Goal: Task Accomplishment & Management: Use online tool/utility

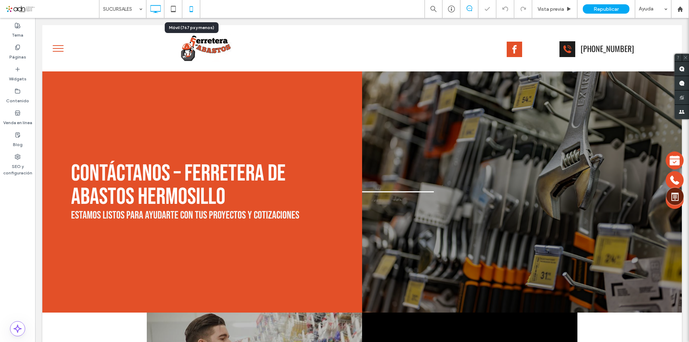
click at [189, 8] on icon at bounding box center [191, 9] width 14 height 14
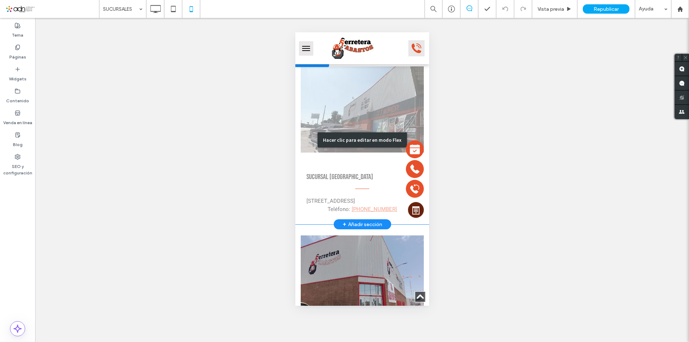
click at [339, 179] on div "Hacer clic para editar en modo Flex" at bounding box center [362, 140] width 134 height 169
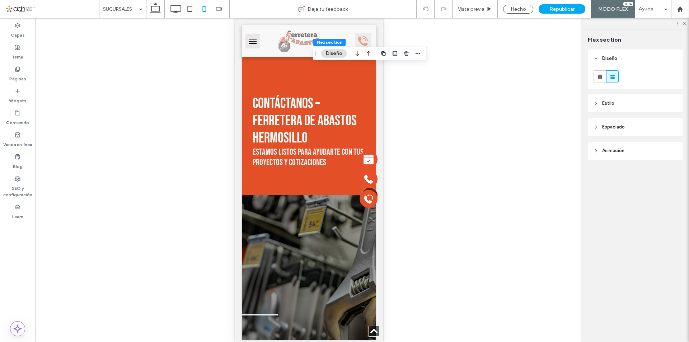
scroll to position [1013, 0]
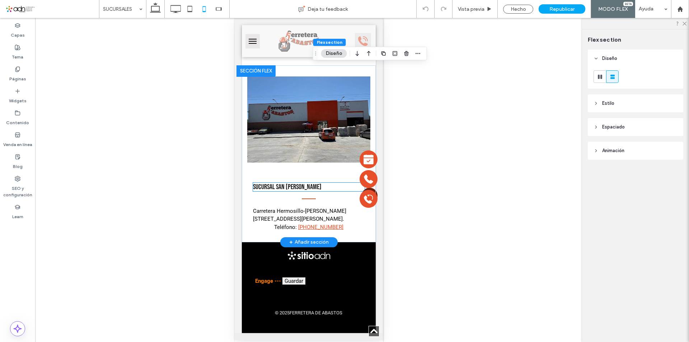
click at [278, 189] on span "Sucursal San Pedro" at bounding box center [287, 187] width 69 height 9
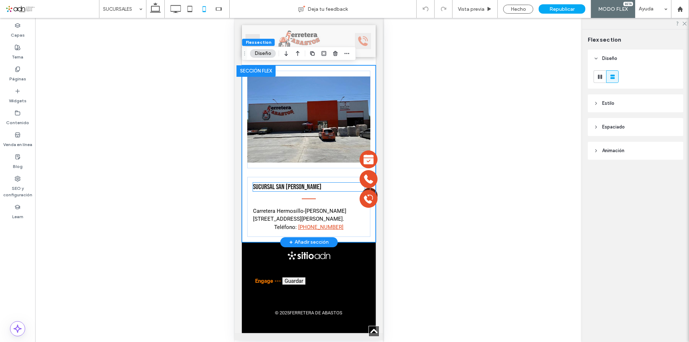
click at [278, 189] on span "Sucursal San Pedro" at bounding box center [287, 187] width 69 height 9
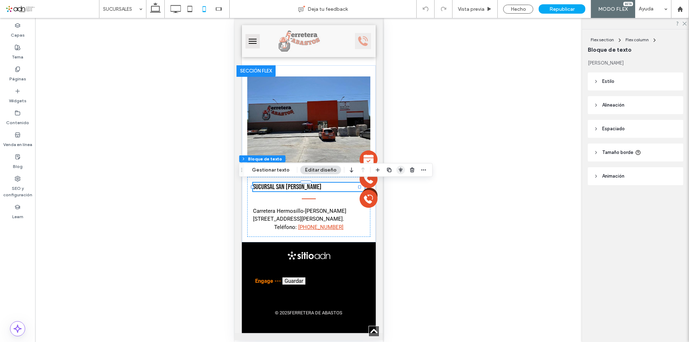
click at [398, 169] on icon "button" at bounding box center [401, 170] width 6 height 6
click at [312, 187] on h3 "Sucursal San Pedro" at bounding box center [309, 187] width 112 height 9
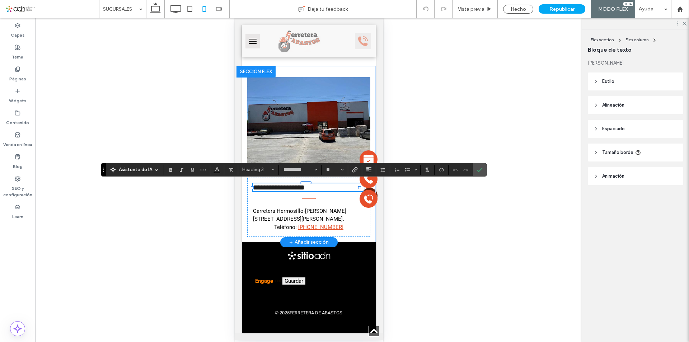
click at [284, 186] on span "**********" at bounding box center [279, 187] width 52 height 7
drag, startPoint x: 306, startPoint y: 185, endPoint x: 243, endPoint y: 179, distance: 63.4
click at [367, 170] on icon "Alineación" at bounding box center [369, 170] width 6 height 6
click at [374, 194] on icon "ui.textEditor.alignment.center" at bounding box center [374, 192] width 6 height 6
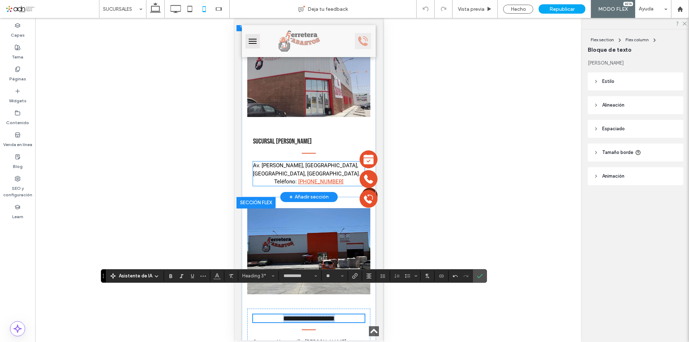
scroll to position [869, 0]
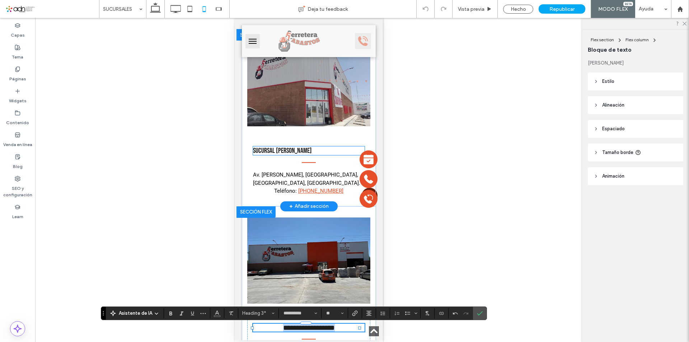
click at [291, 154] on span "Sucursal Quiroga" at bounding box center [282, 150] width 59 height 9
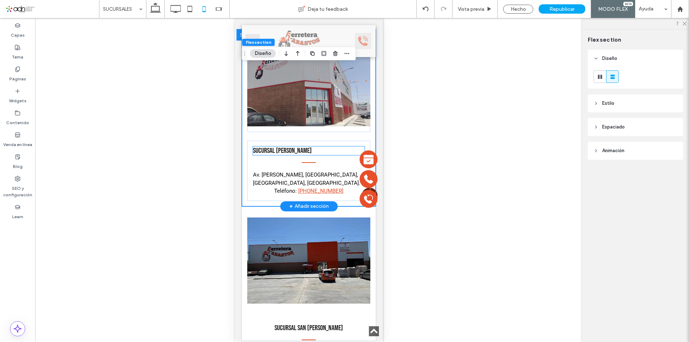
click at [298, 155] on h3 "Sucursal Quiroga" at bounding box center [309, 150] width 112 height 9
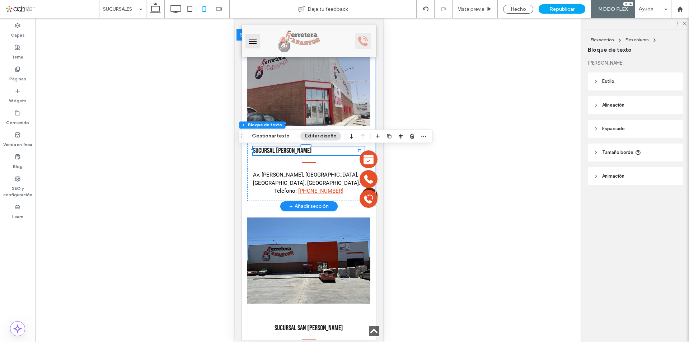
click at [298, 155] on h3 "Sucursal Quiroga" at bounding box center [309, 150] width 112 height 9
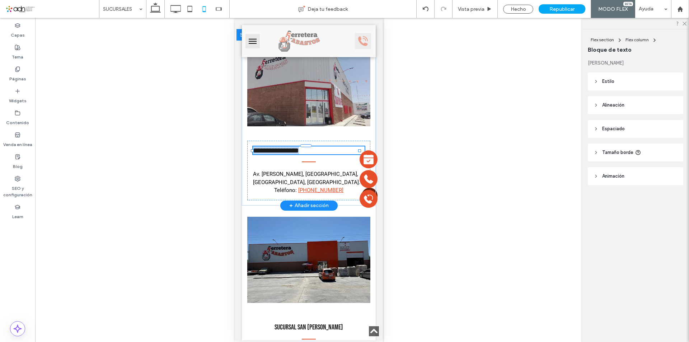
type input "**********"
type input "**"
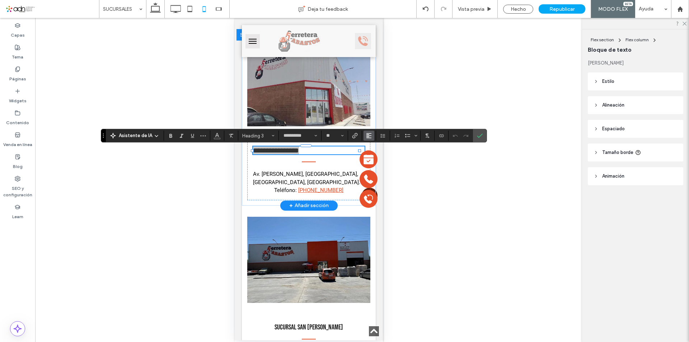
click at [369, 132] on span "Alineación" at bounding box center [369, 135] width 6 height 9
click at [375, 159] on use "ui.textEditor.alignment.center" at bounding box center [374, 157] width 5 height 5
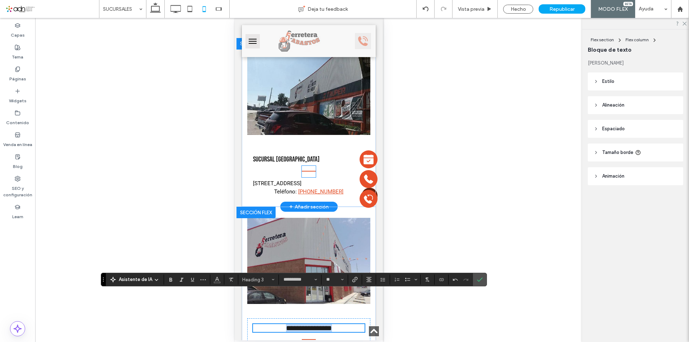
scroll to position [690, 0]
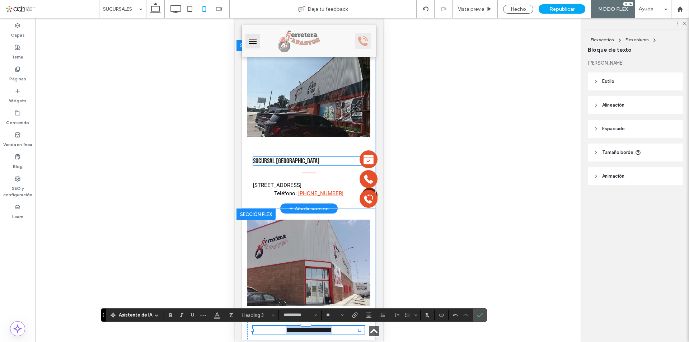
click at [296, 165] on span "Sucursal Palo Verde" at bounding box center [286, 161] width 67 height 9
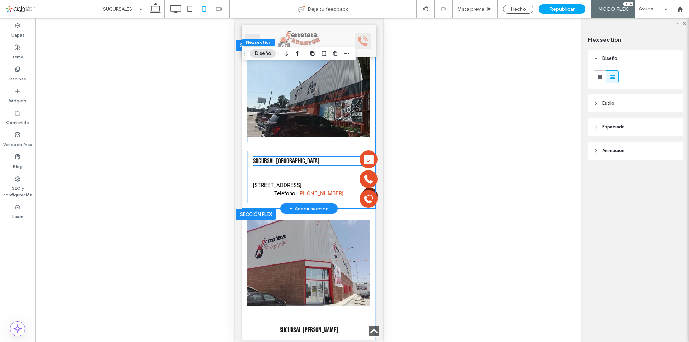
click at [287, 164] on span "Sucursal Palo Verde" at bounding box center [286, 161] width 67 height 9
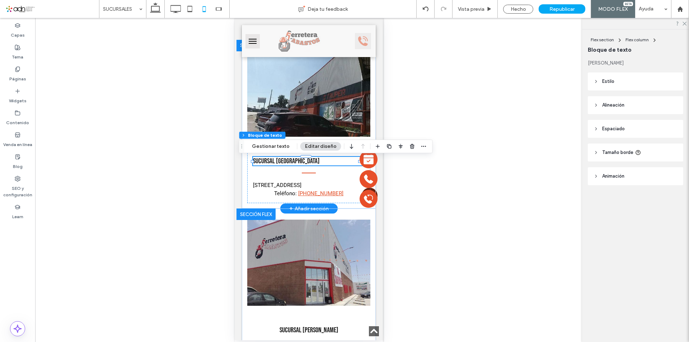
click at [287, 164] on span "Sucursal Palo Verde" at bounding box center [286, 161] width 67 height 9
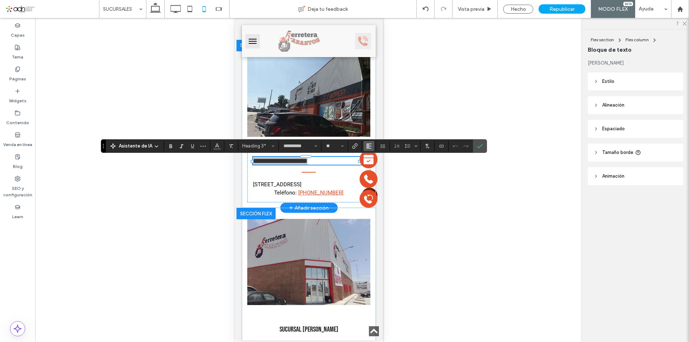
click at [366, 148] on use "Alineación" at bounding box center [368, 145] width 5 height 5
drag, startPoint x: 372, startPoint y: 168, endPoint x: 73, endPoint y: 180, distance: 299.0
click at [372, 168] on use "ui.textEditor.alignment.center" at bounding box center [374, 167] width 5 height 5
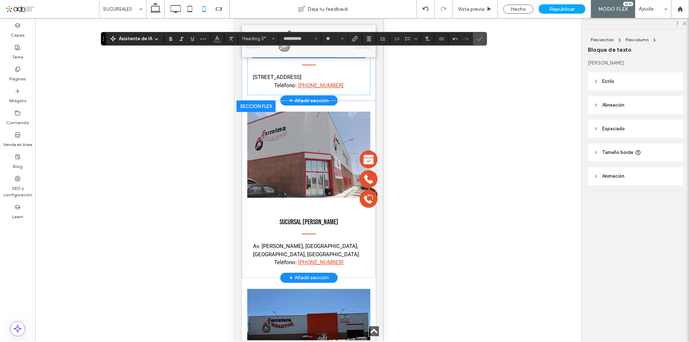
scroll to position [798, 0]
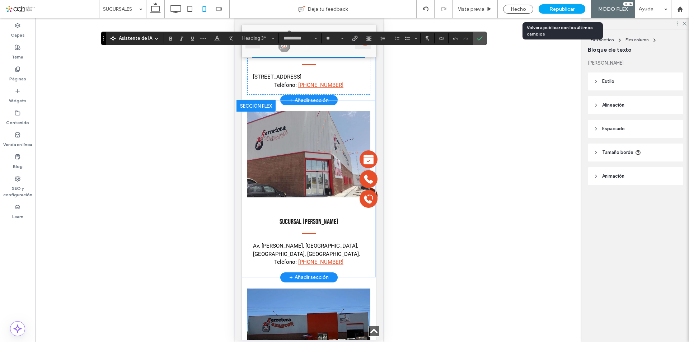
click at [560, 9] on span "Republicar" at bounding box center [561, 9] width 25 height 6
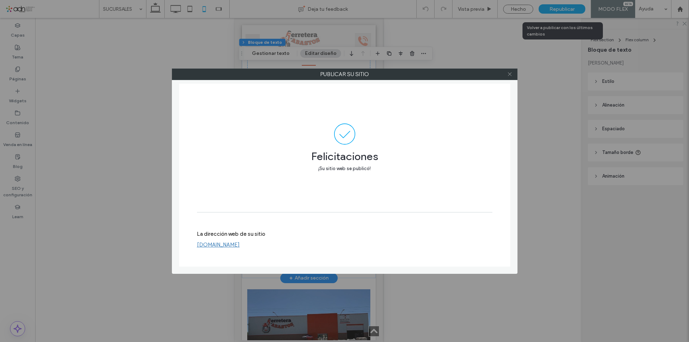
click at [509, 75] on icon at bounding box center [509, 73] width 5 height 5
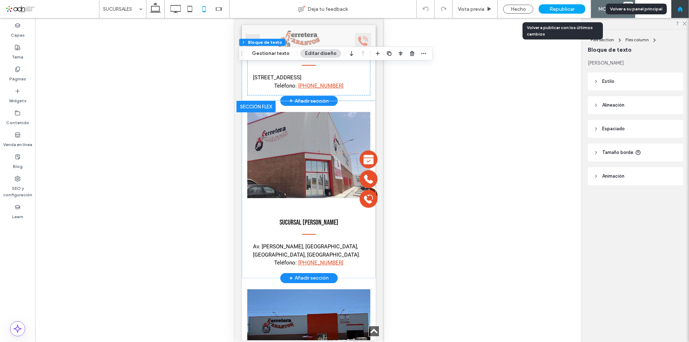
drag, startPoint x: 685, startPoint y: 5, endPoint x: 17, endPoint y: 131, distance: 679.6
click at [685, 5] on div at bounding box center [680, 9] width 18 height 18
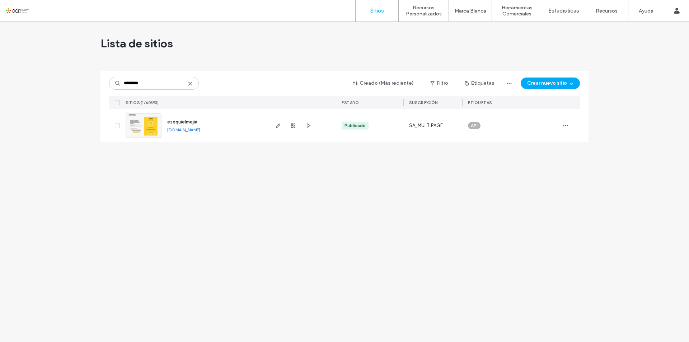
type input "********"
click at [185, 120] on span "ezequielmejia" at bounding box center [182, 121] width 30 height 5
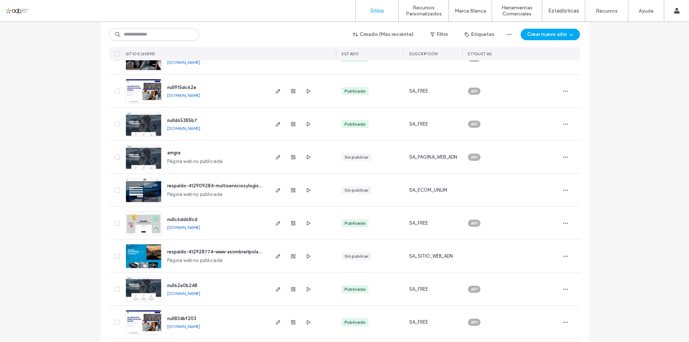
scroll to position [1945, 0]
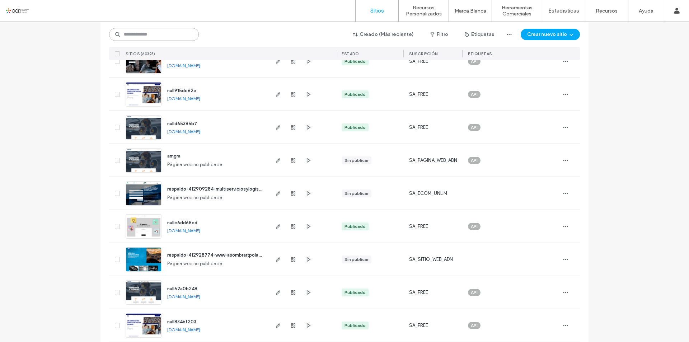
click at [133, 36] on input at bounding box center [154, 34] width 90 height 13
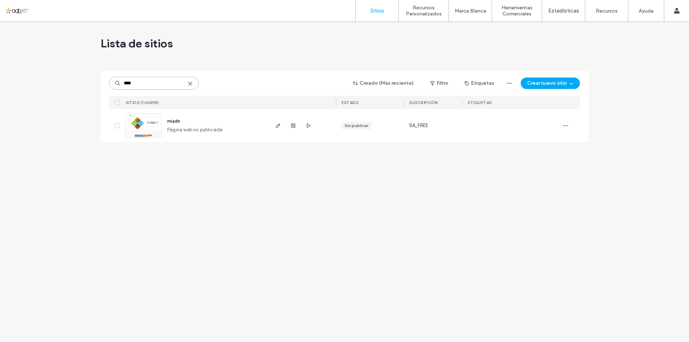
scroll to position [0, 0]
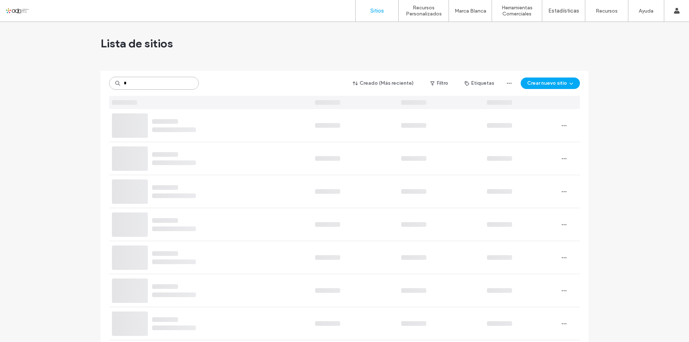
type input "*"
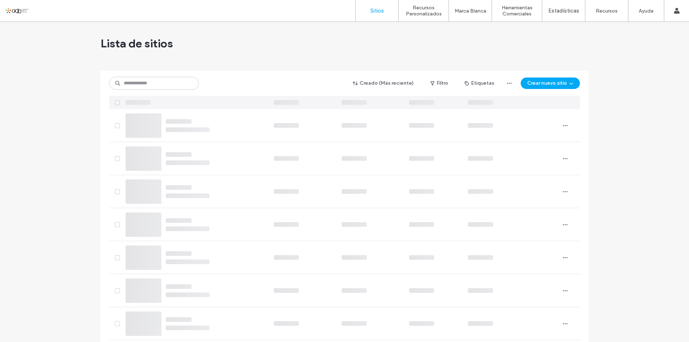
click at [165, 88] on input at bounding box center [154, 83] width 90 height 13
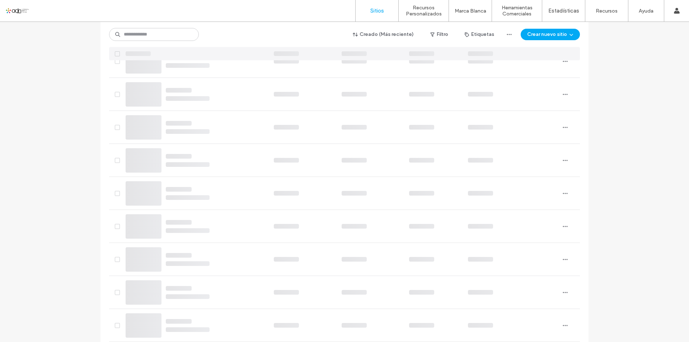
scroll to position [251, 0]
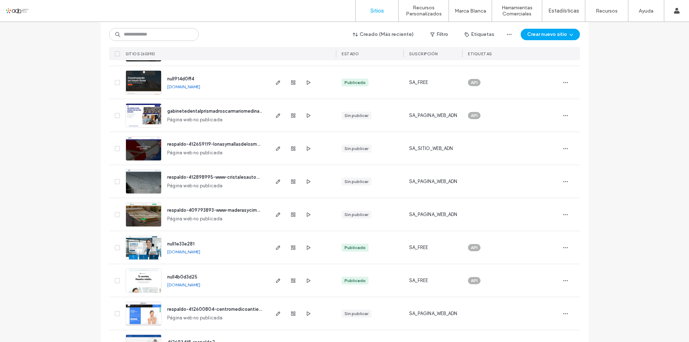
scroll to position [610, 0]
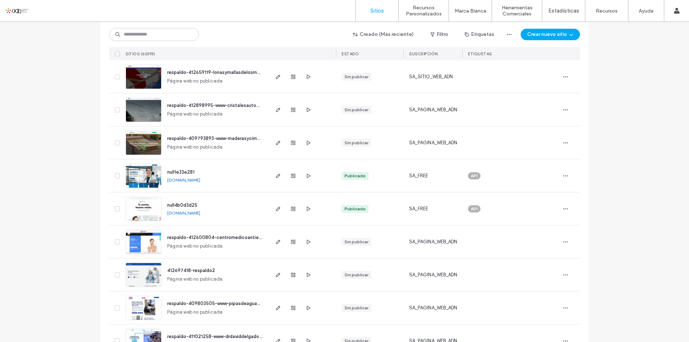
click at [177, 171] on span "null1e33e281" at bounding box center [180, 171] width 27 height 5
